Goal: Transaction & Acquisition: Book appointment/travel/reservation

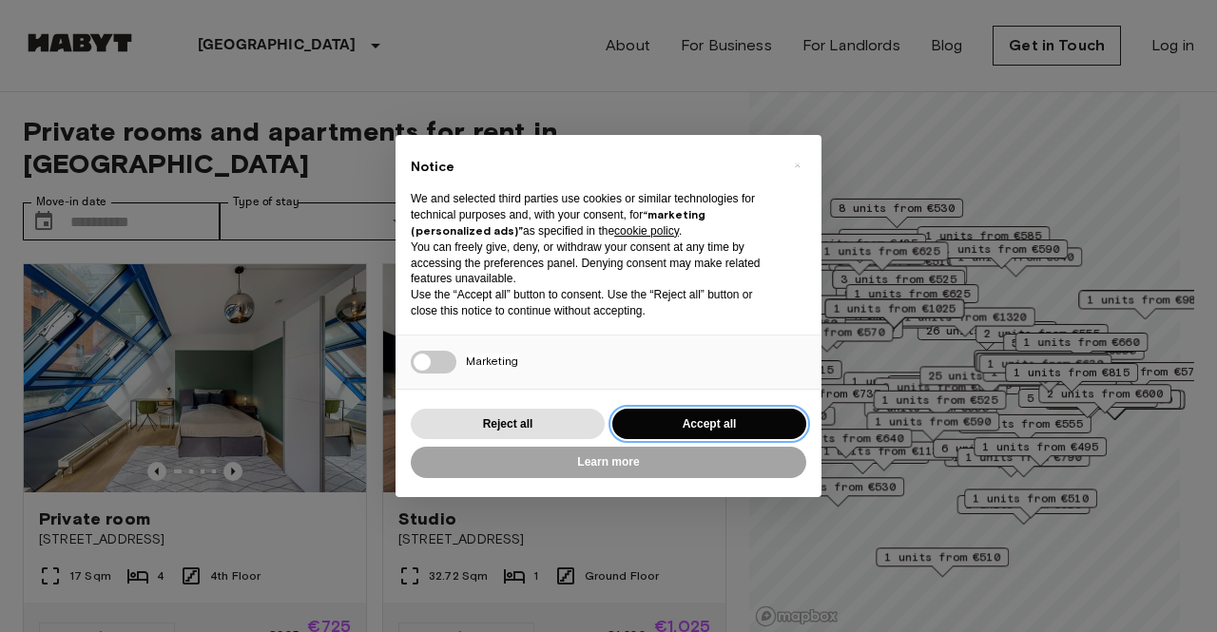
click at [679, 428] on button "Accept all" at bounding box center [709, 424] width 194 height 31
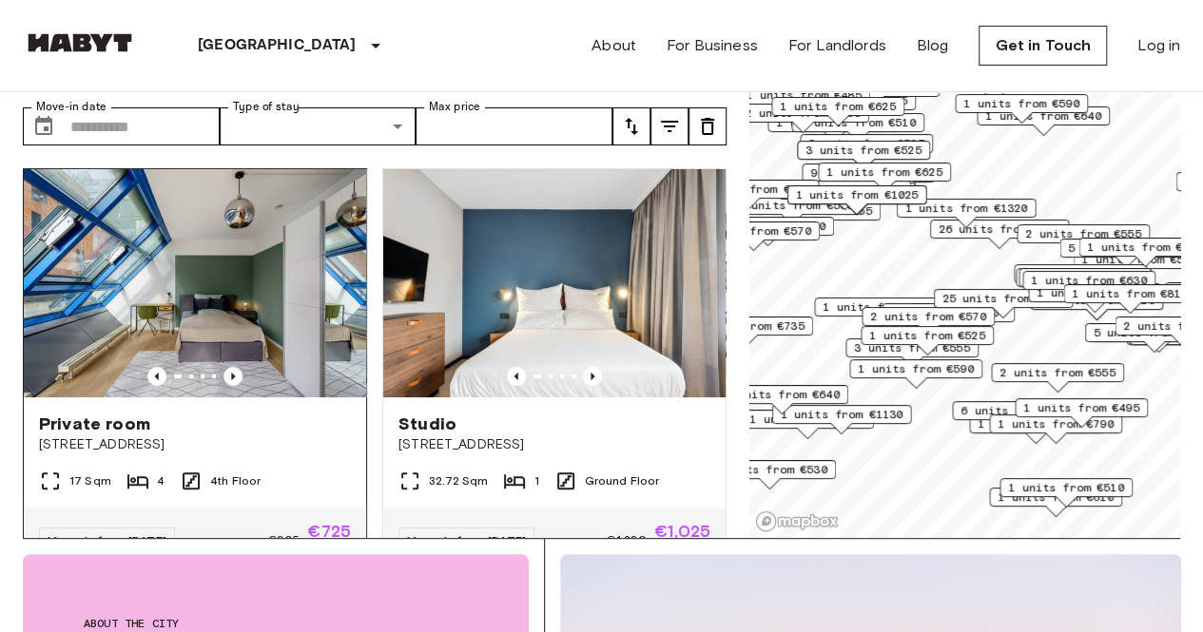
click at [126, 413] on span "Private room" at bounding box center [94, 424] width 111 height 23
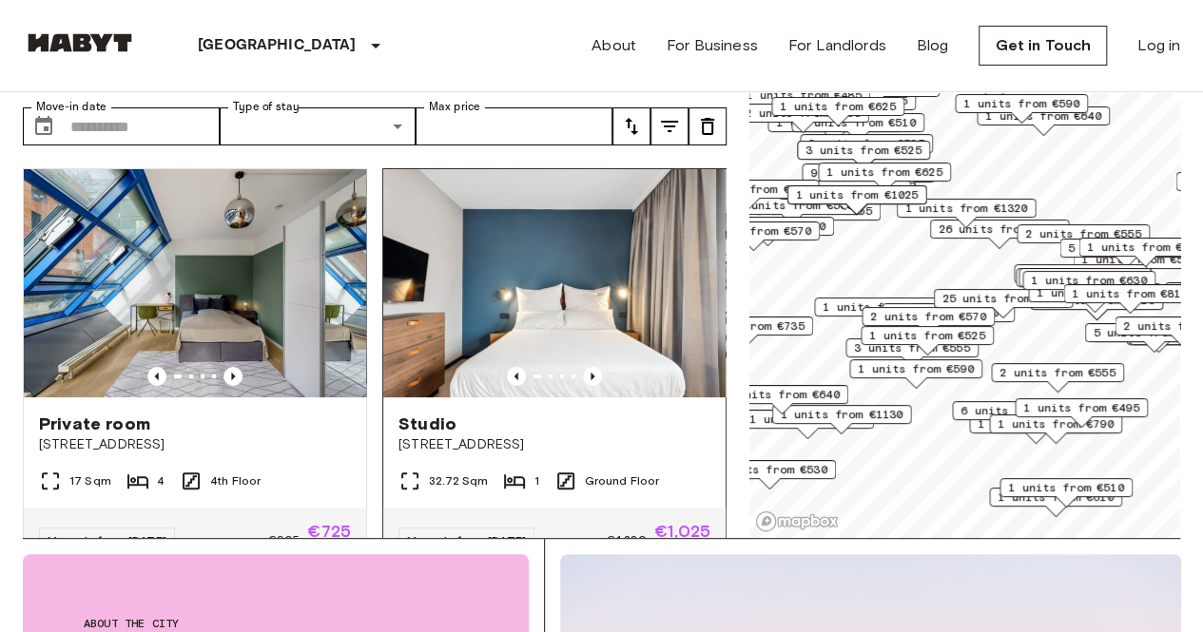
click at [437, 413] on span "Studio" at bounding box center [427, 424] width 58 height 23
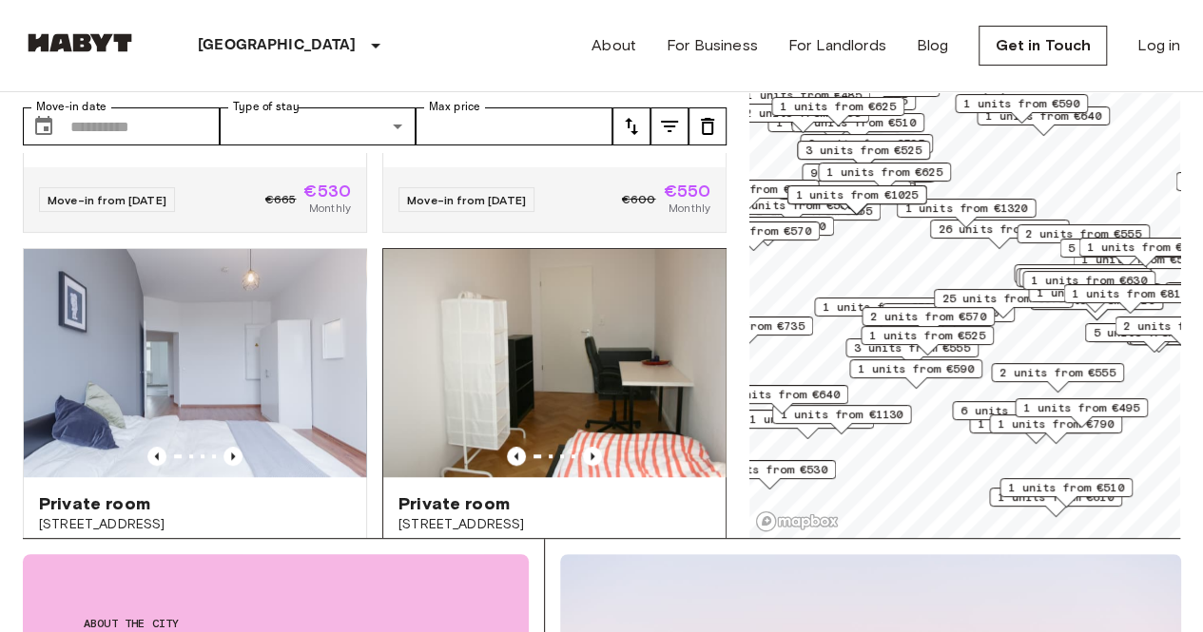
scroll to position [856, 0]
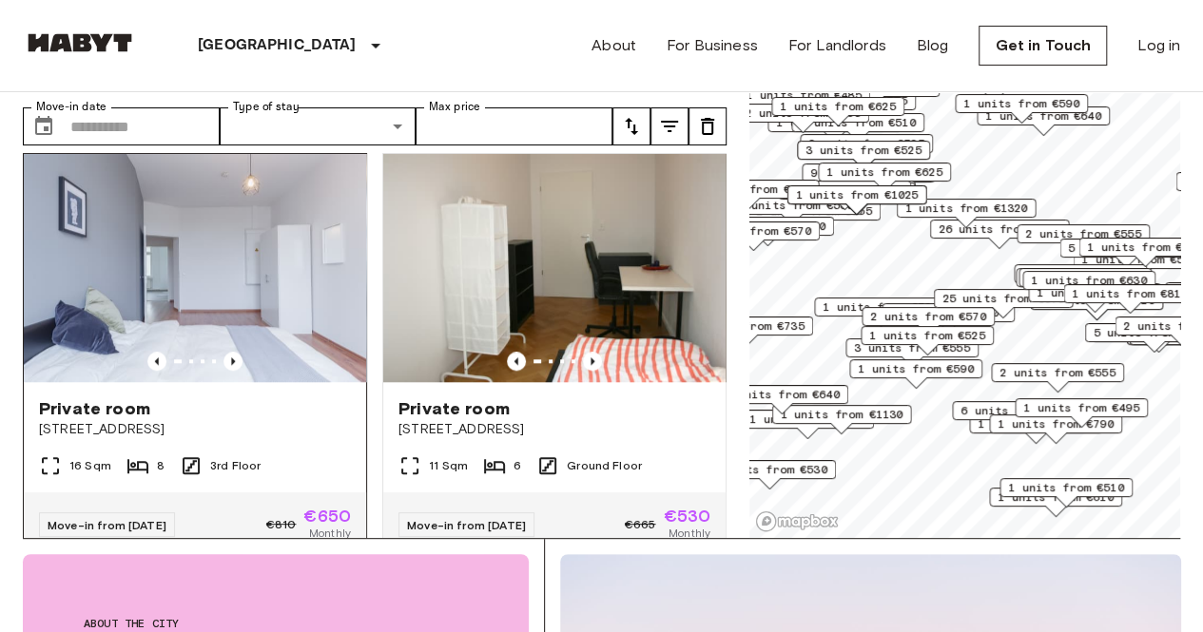
click at [293, 397] on div "Private room" at bounding box center [195, 408] width 312 height 23
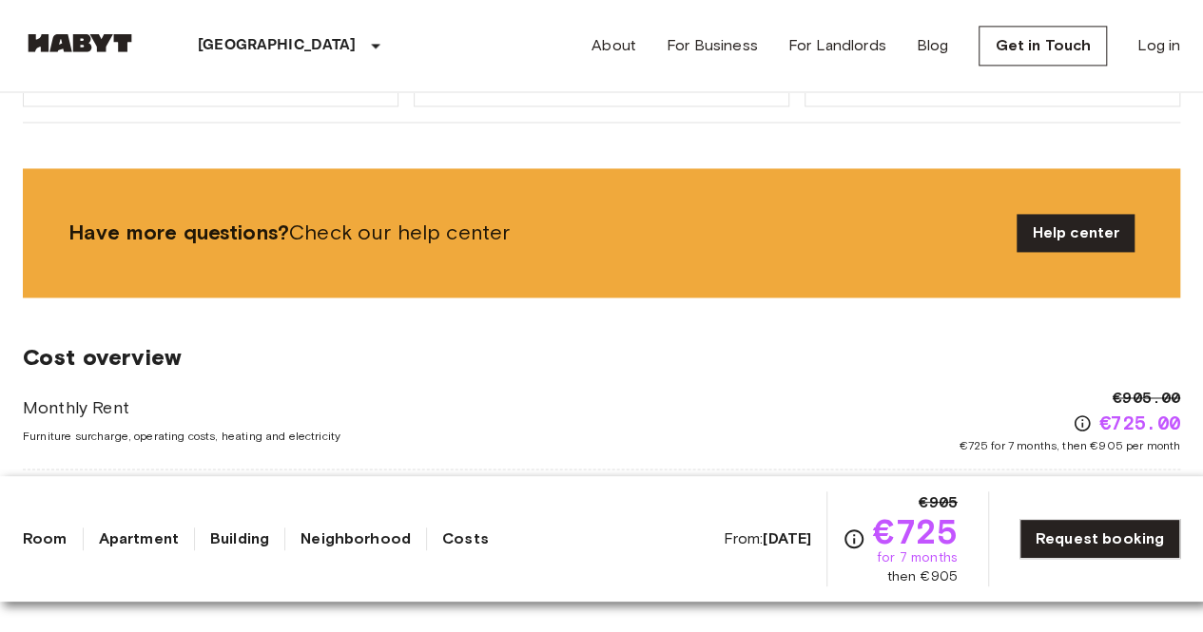
scroll to position [1616, 0]
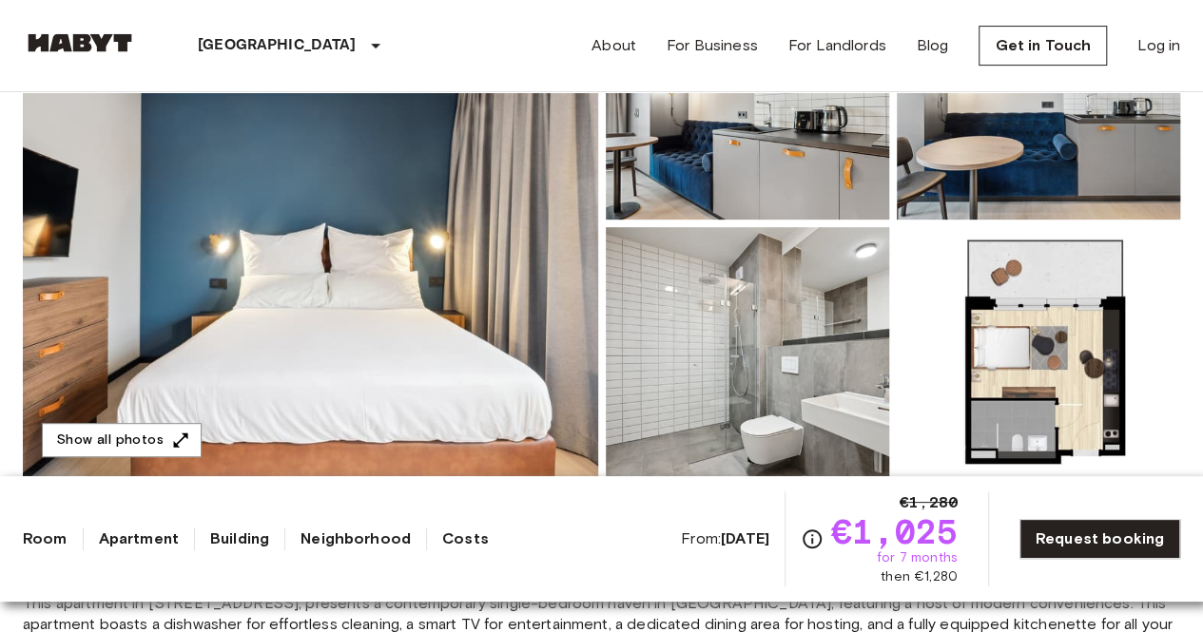
scroll to position [761, 0]
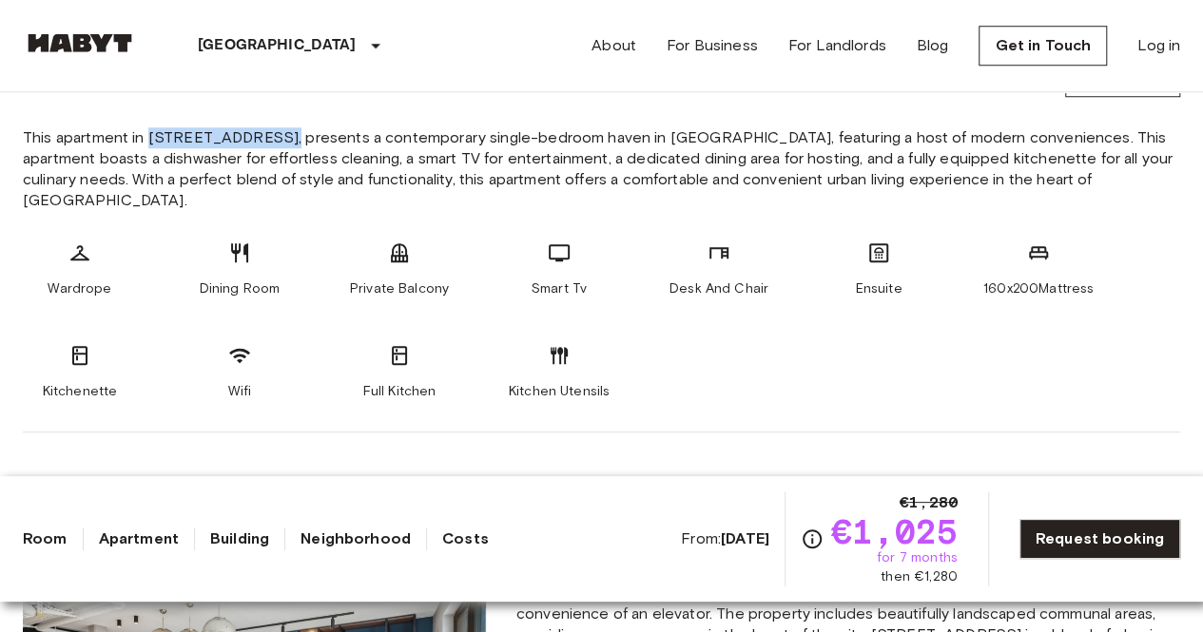
drag, startPoint x: 148, startPoint y: 134, endPoint x: 268, endPoint y: 128, distance: 119.9
click at [268, 128] on span "This apartment in [STREET_ADDRESS], presents a contemporary single-bedroom have…" at bounding box center [601, 169] width 1157 height 84
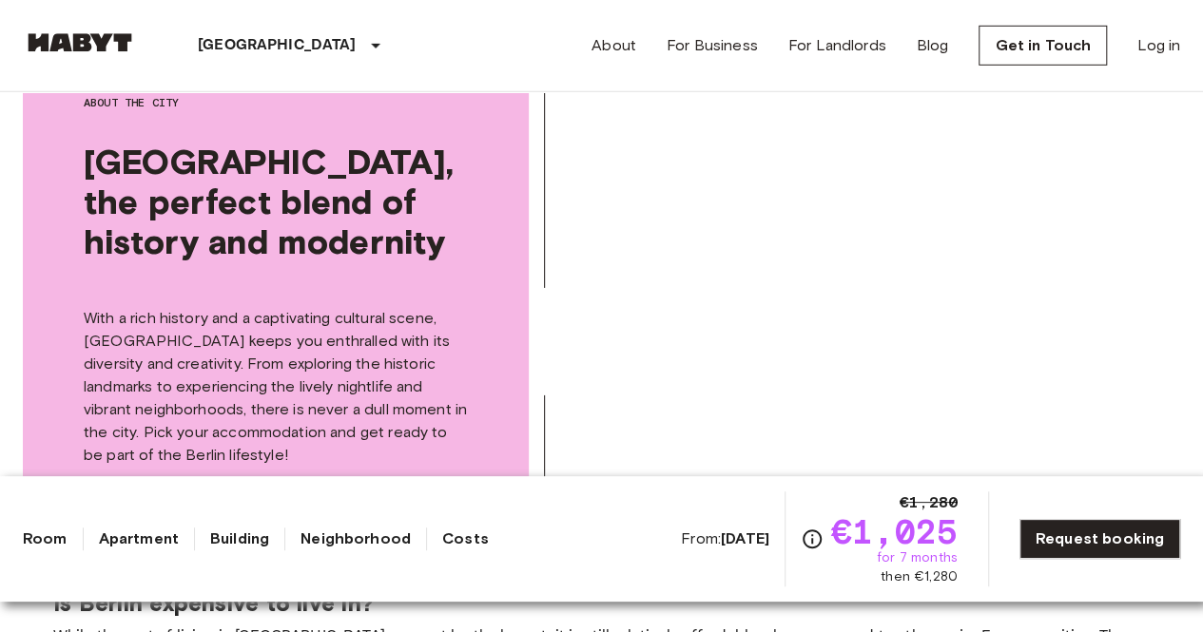
scroll to position [2947, 0]
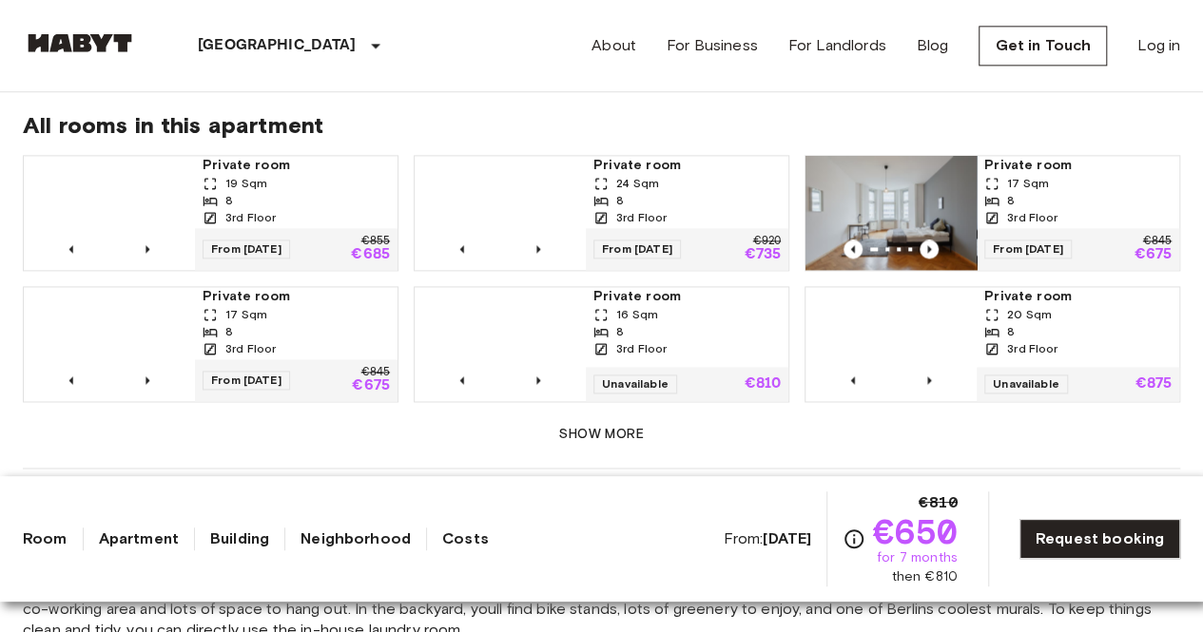
scroll to position [1236, 0]
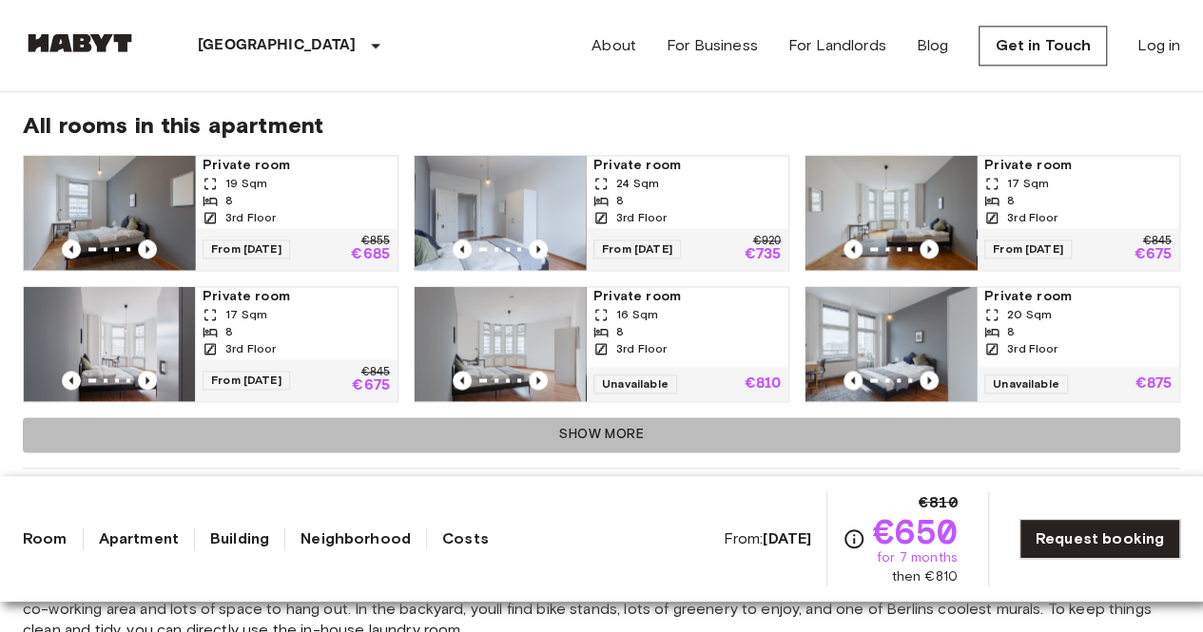
click at [570, 426] on button "Show more" at bounding box center [601, 434] width 1157 height 35
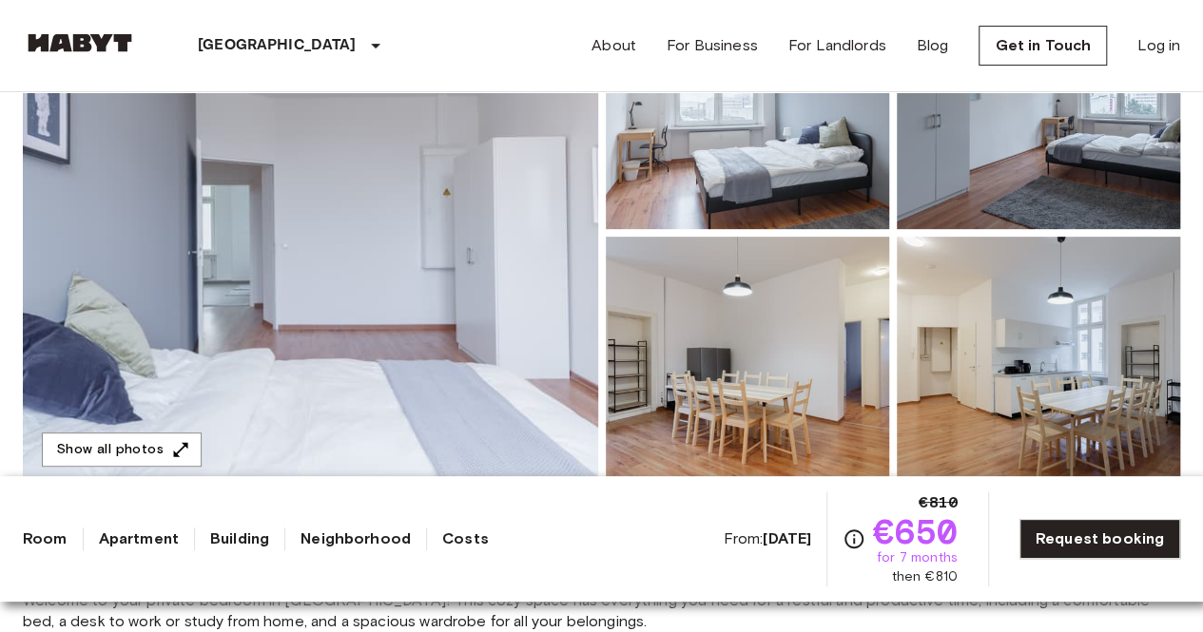
scroll to position [380, 0]
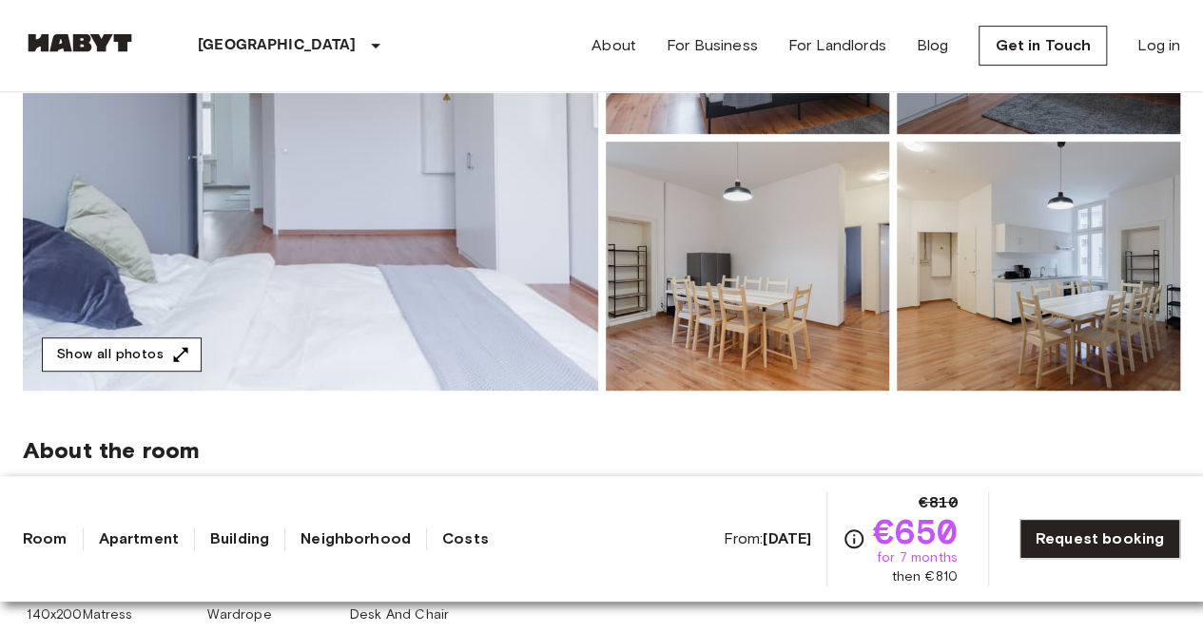
click at [126, 353] on button "Show all photos" at bounding box center [122, 355] width 160 height 35
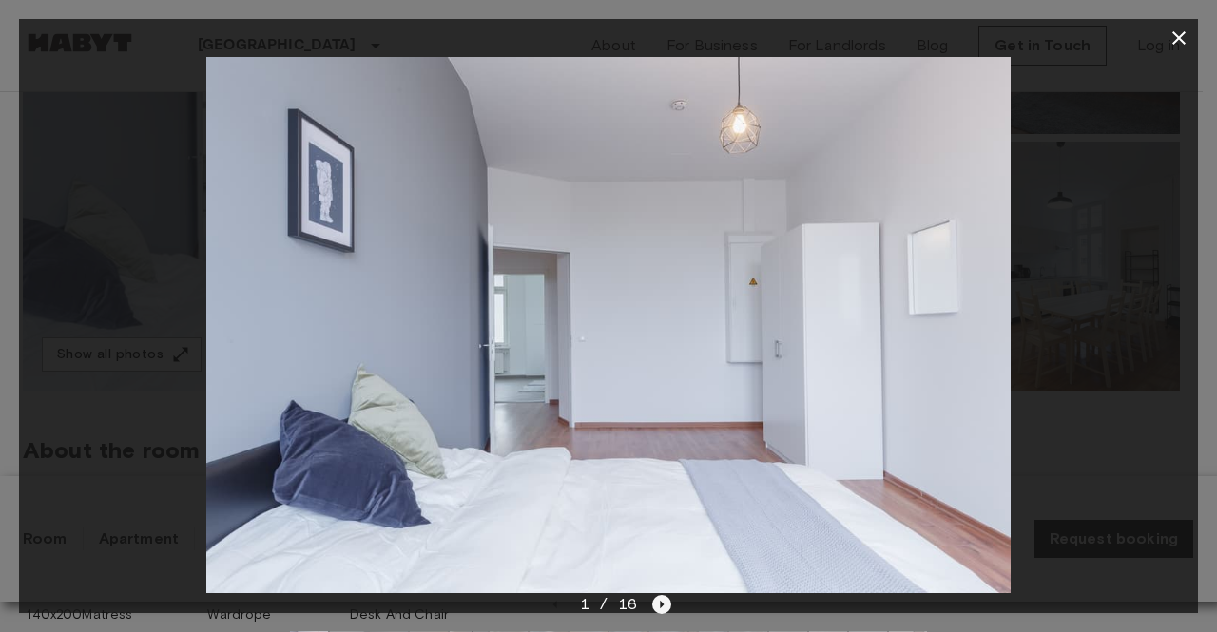
click at [662, 608] on icon "Next image" at bounding box center [661, 604] width 19 height 19
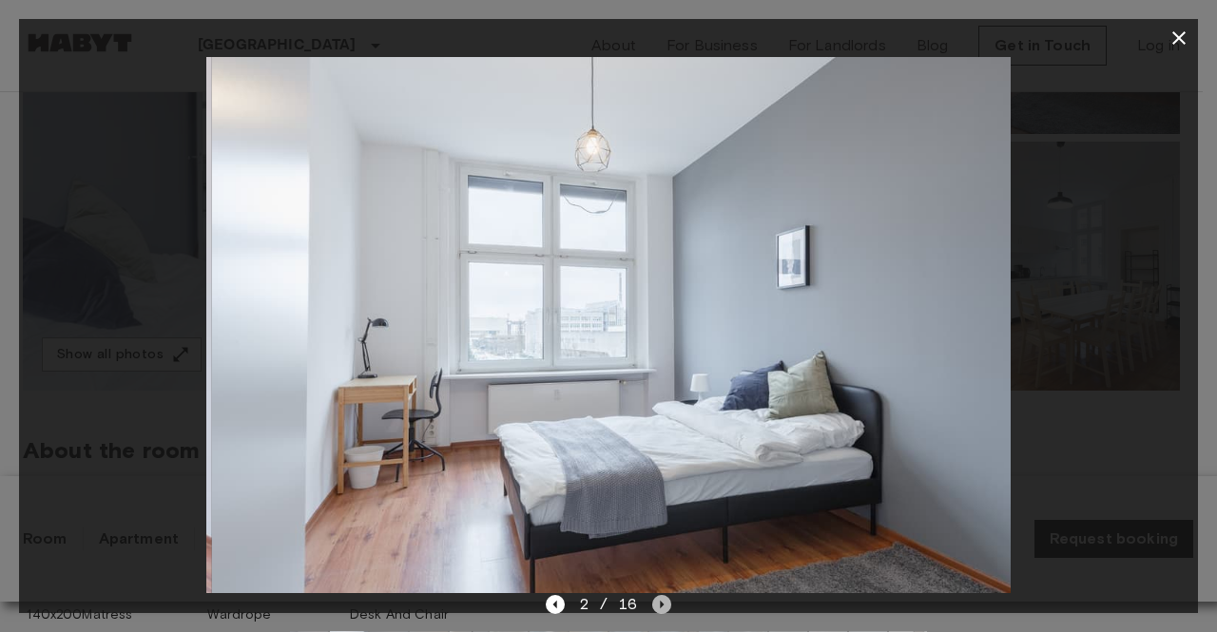
click at [662, 608] on icon "Next image" at bounding box center [661, 604] width 19 height 19
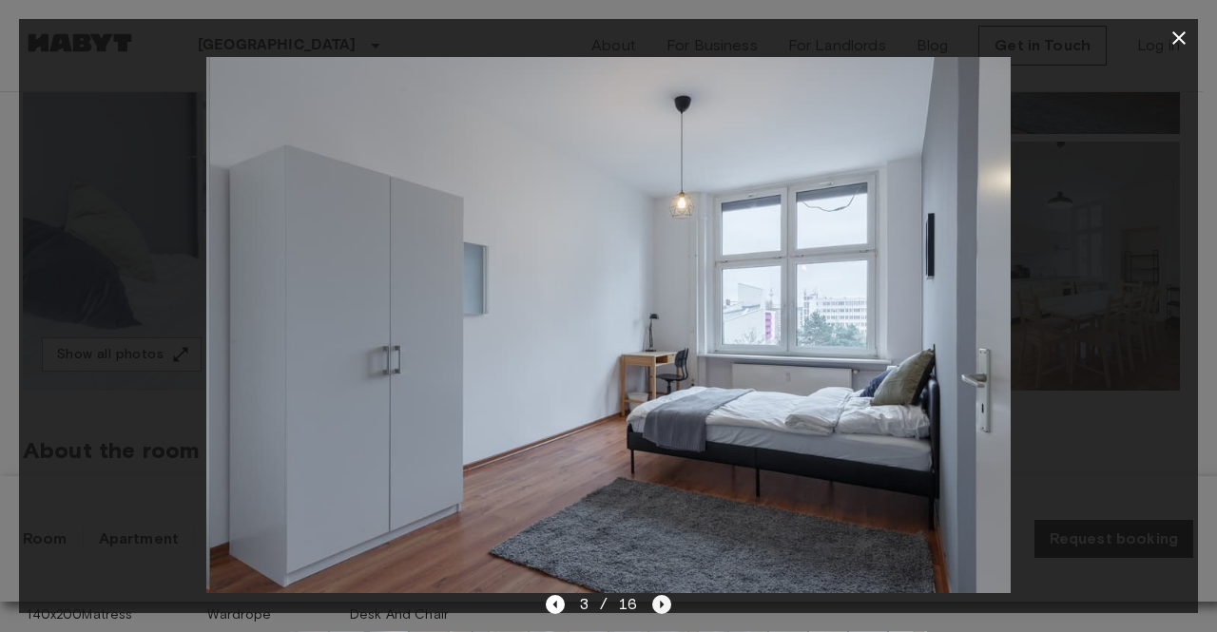
click at [663, 604] on icon "Next image" at bounding box center [661, 604] width 19 height 19
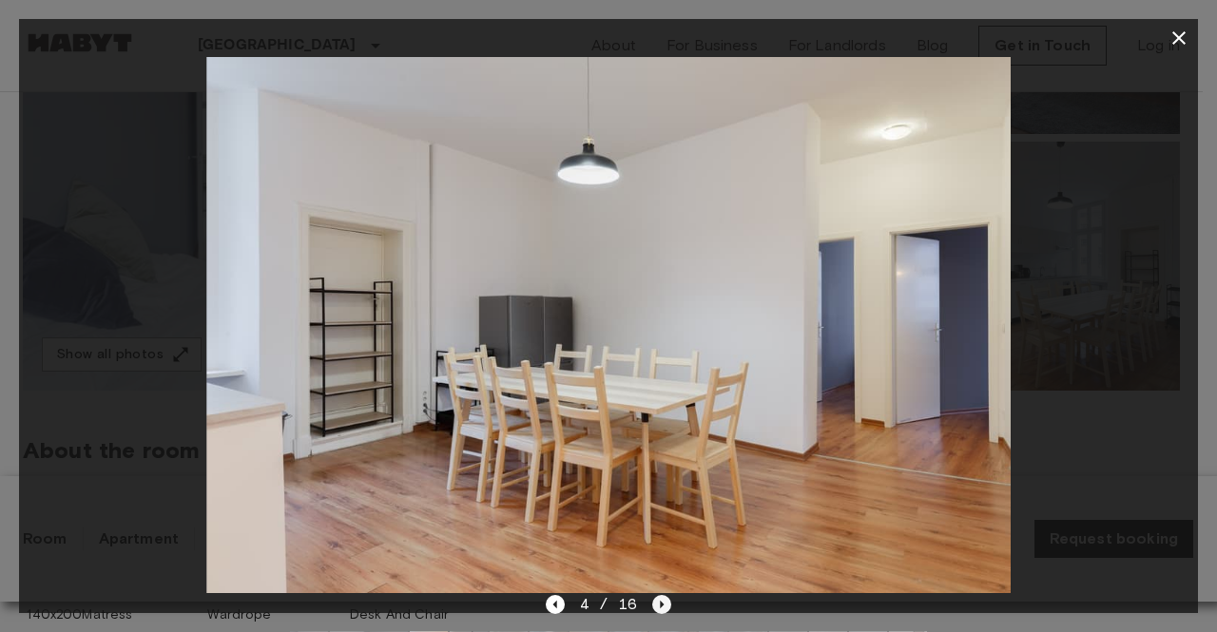
click at [663, 604] on icon "Next image" at bounding box center [661, 604] width 19 height 19
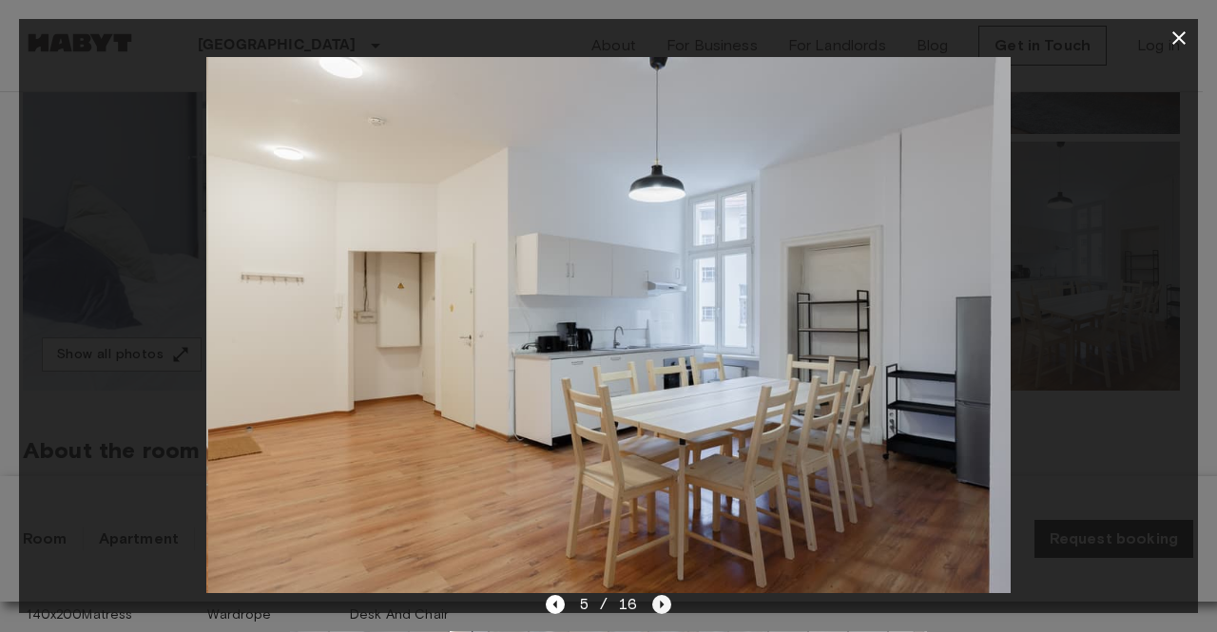
click at [663, 604] on icon "Next image" at bounding box center [661, 604] width 19 height 19
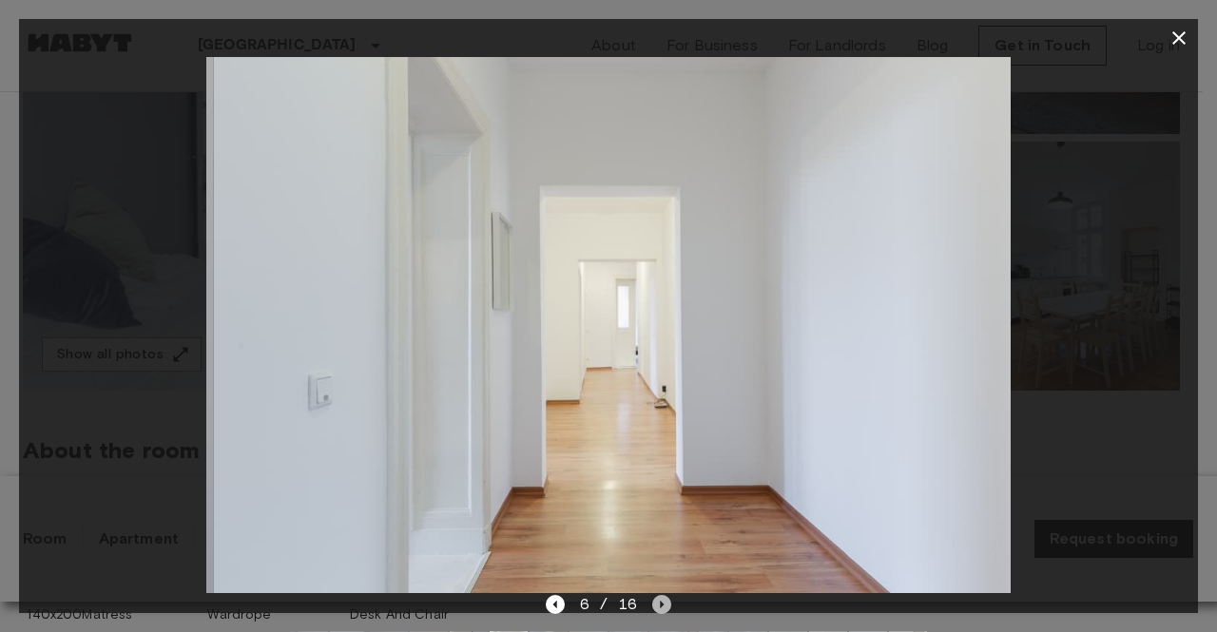
click at [663, 604] on icon "Next image" at bounding box center [661, 604] width 19 height 19
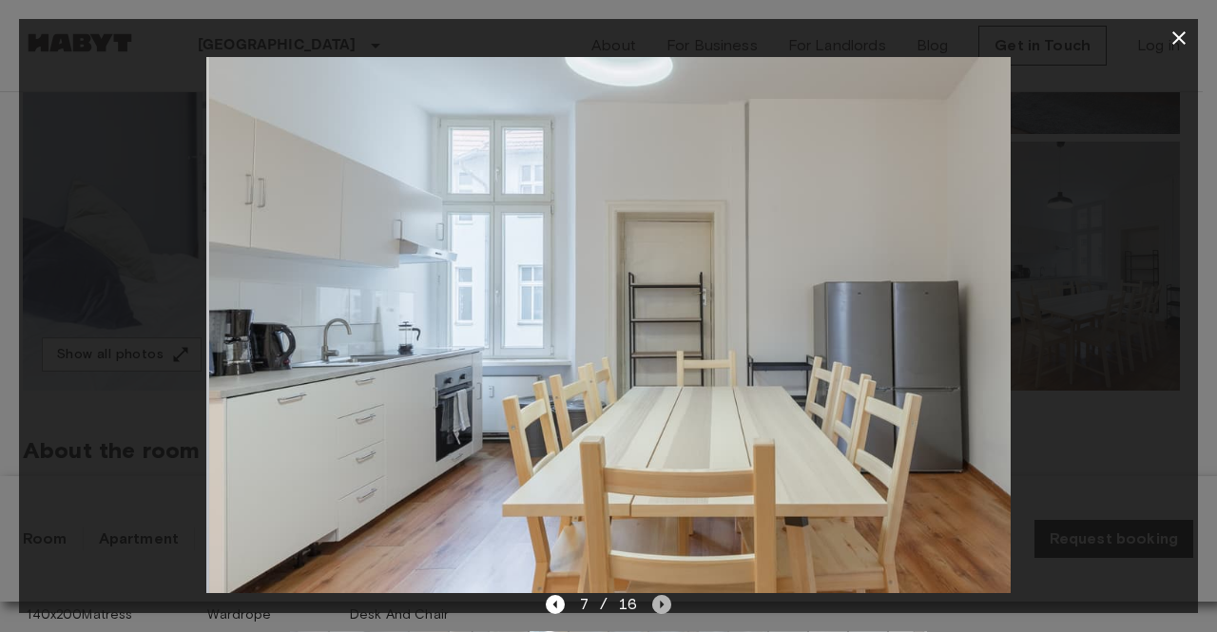
click at [663, 604] on icon "Next image" at bounding box center [661, 604] width 19 height 19
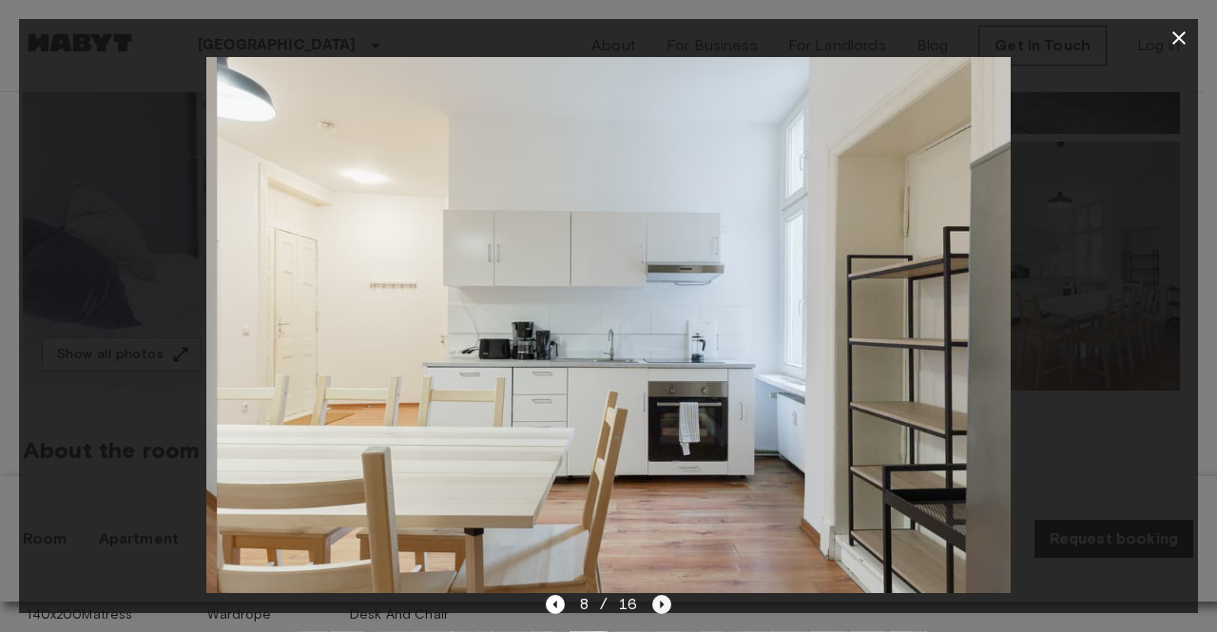
click at [663, 604] on icon "Next image" at bounding box center [661, 604] width 19 height 19
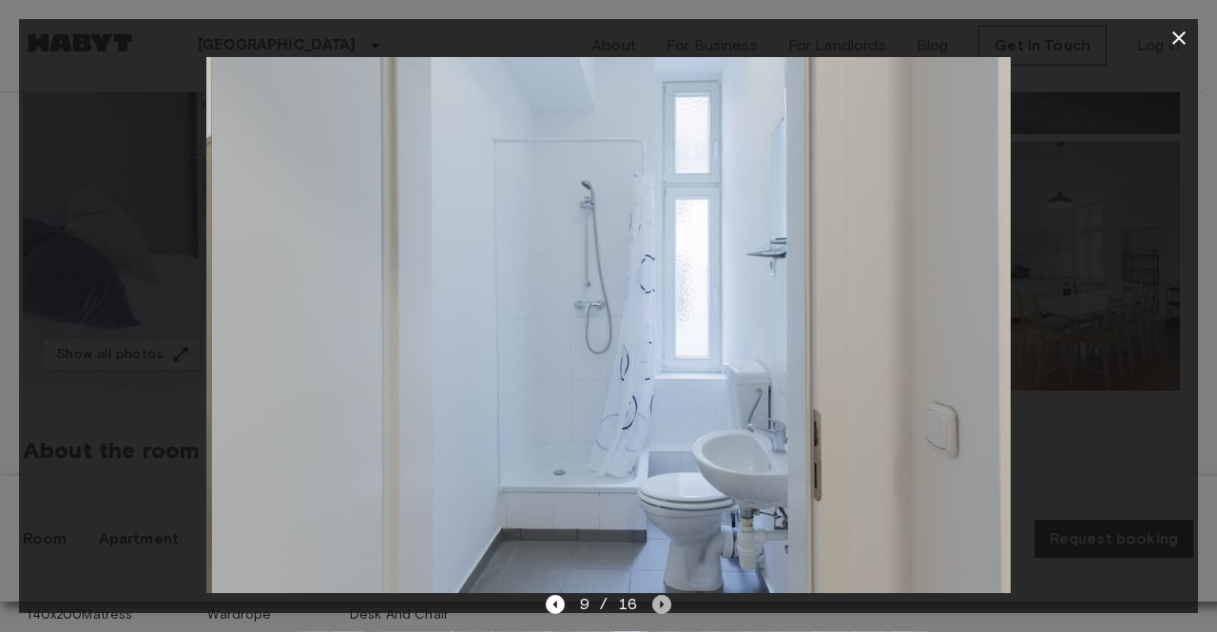
click at [663, 604] on icon "Next image" at bounding box center [661, 604] width 19 height 19
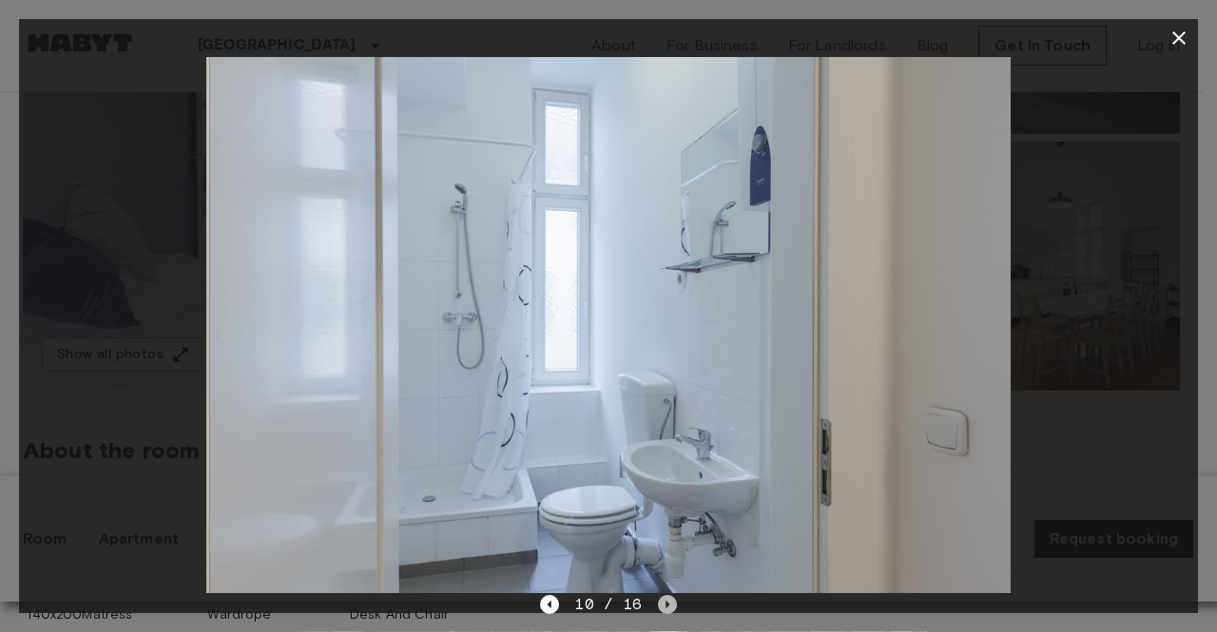
click at [663, 604] on icon "Next image" at bounding box center [667, 604] width 19 height 19
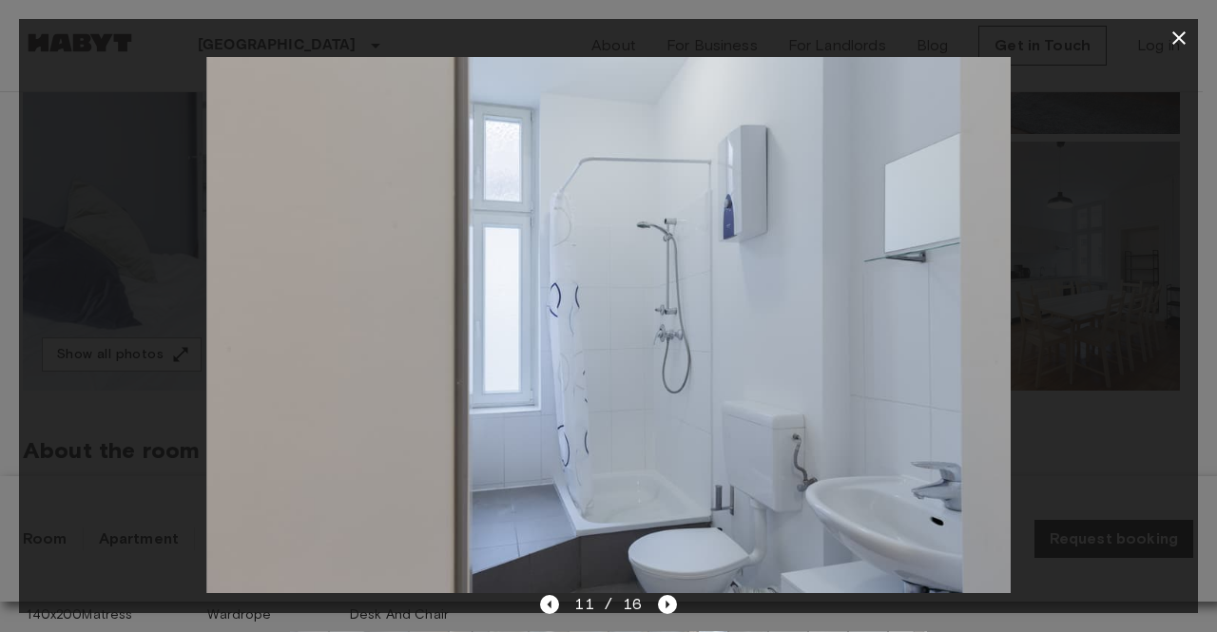
click at [1086, 353] on div at bounding box center [608, 325] width 1179 height 536
click at [1182, 39] on icon "button" at bounding box center [1179, 38] width 23 height 23
